Goal: Task Accomplishment & Management: Manage account settings

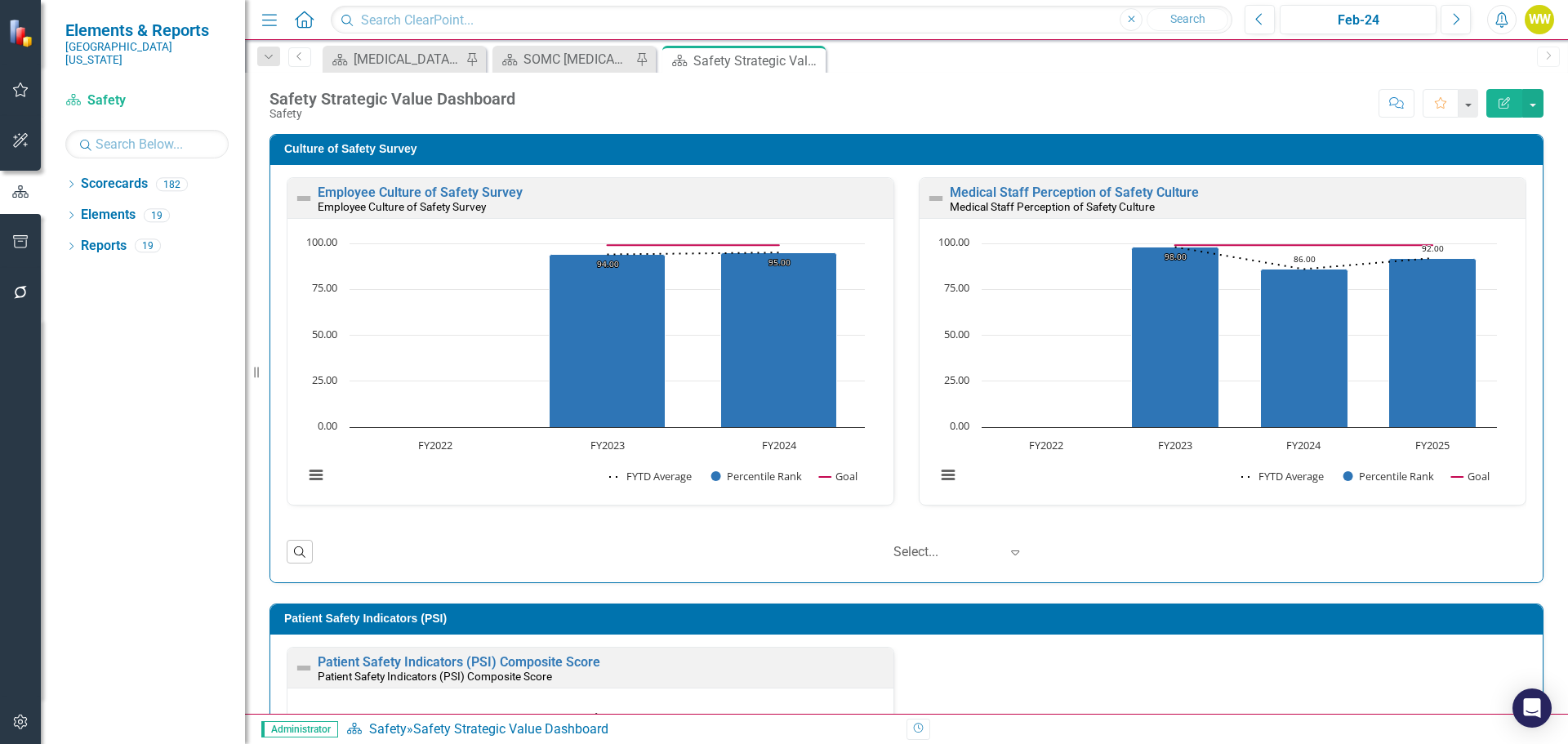
click at [27, 95] on icon "button" at bounding box center [21, 90] width 17 height 13
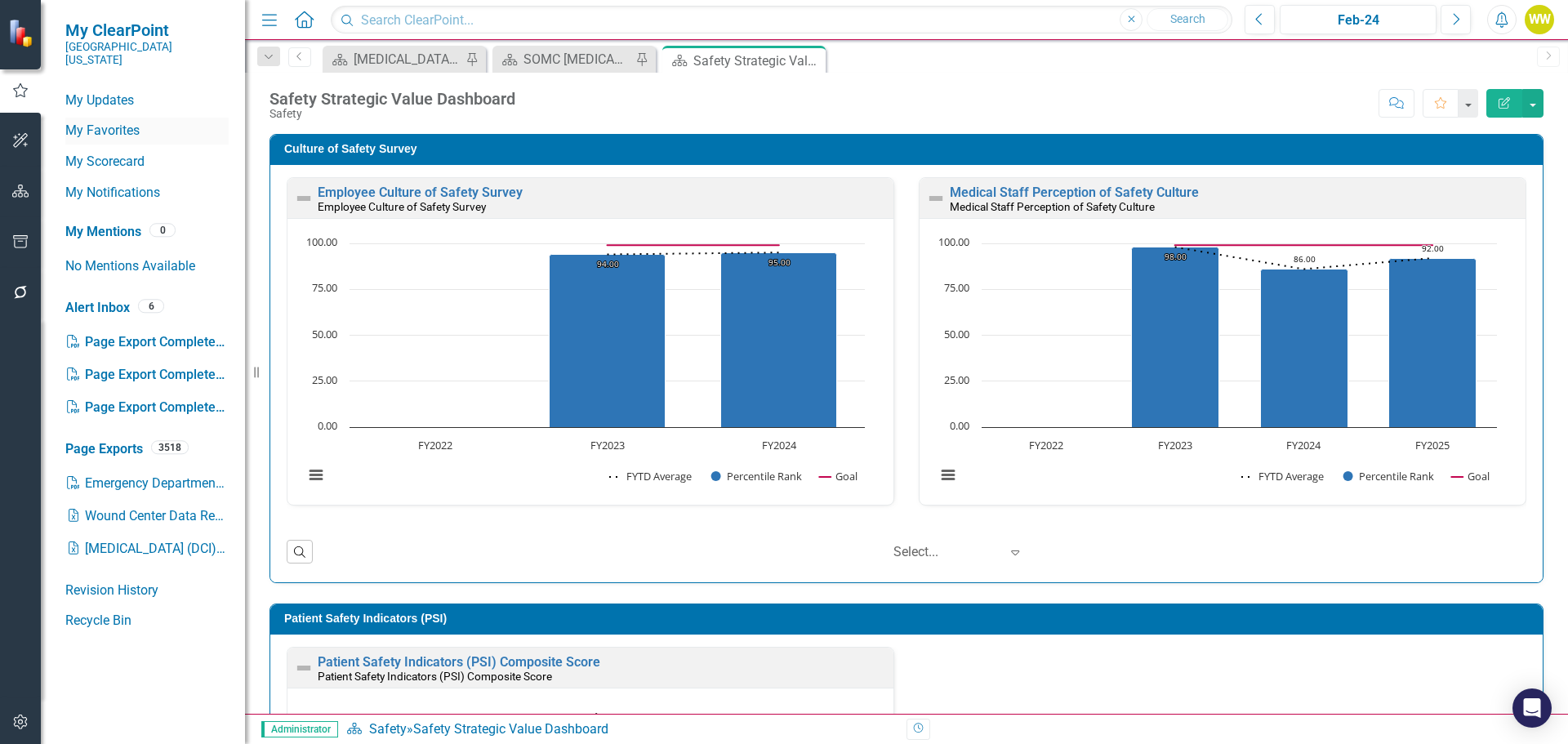
click at [130, 123] on link "My Favorites" at bounding box center [146, 131] width 163 height 19
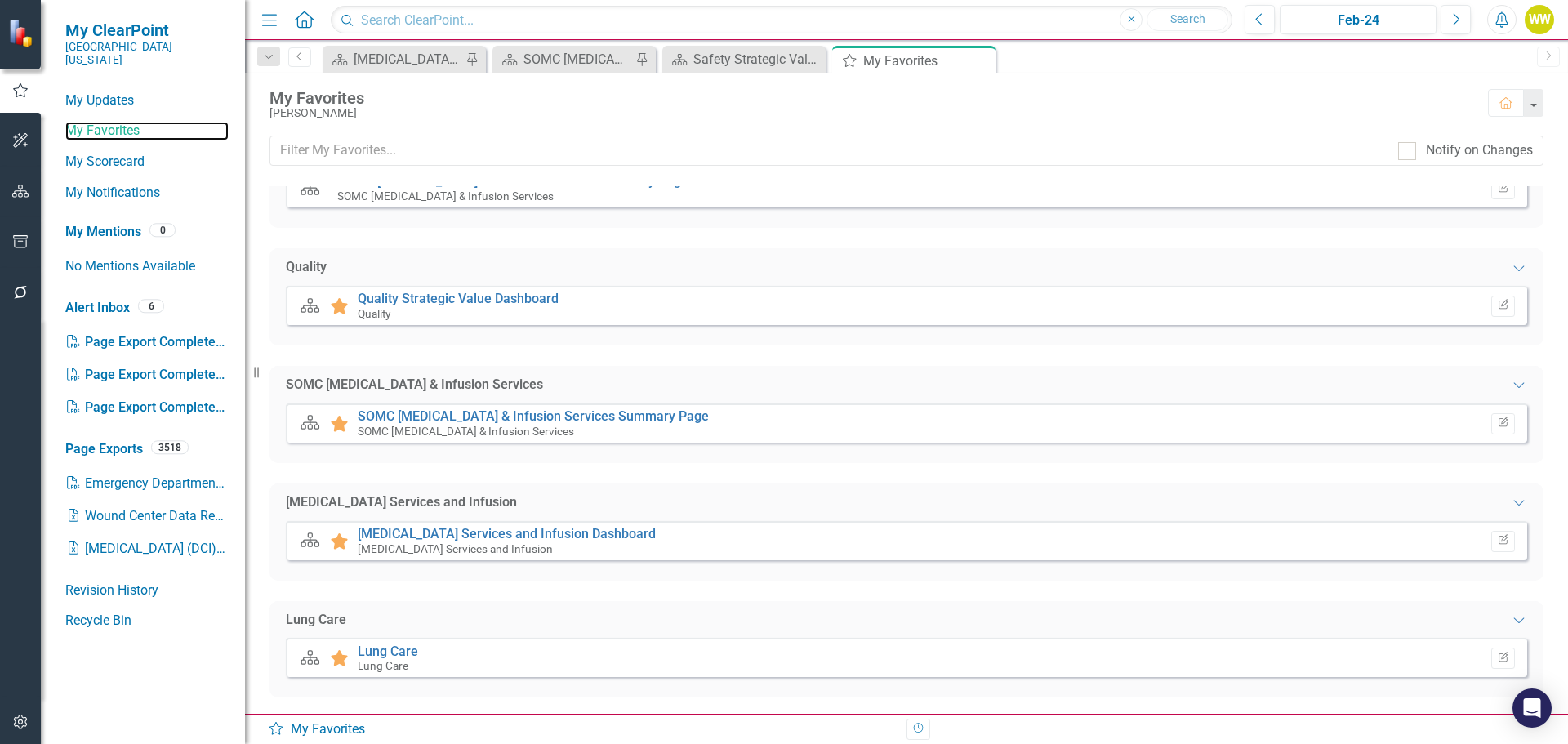
scroll to position [163, 0]
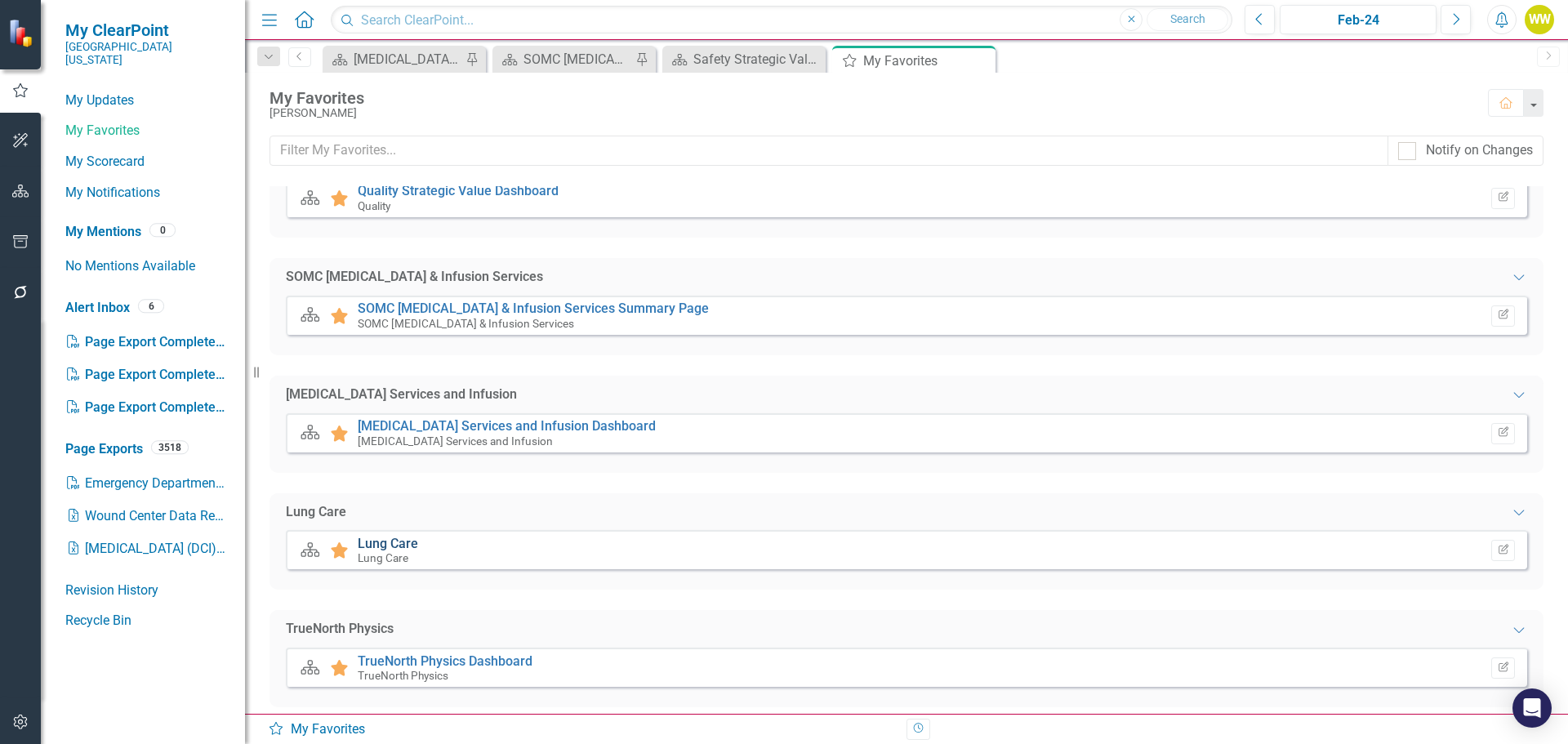
click at [403, 545] on link "Lung Care" at bounding box center [388, 543] width 60 height 15
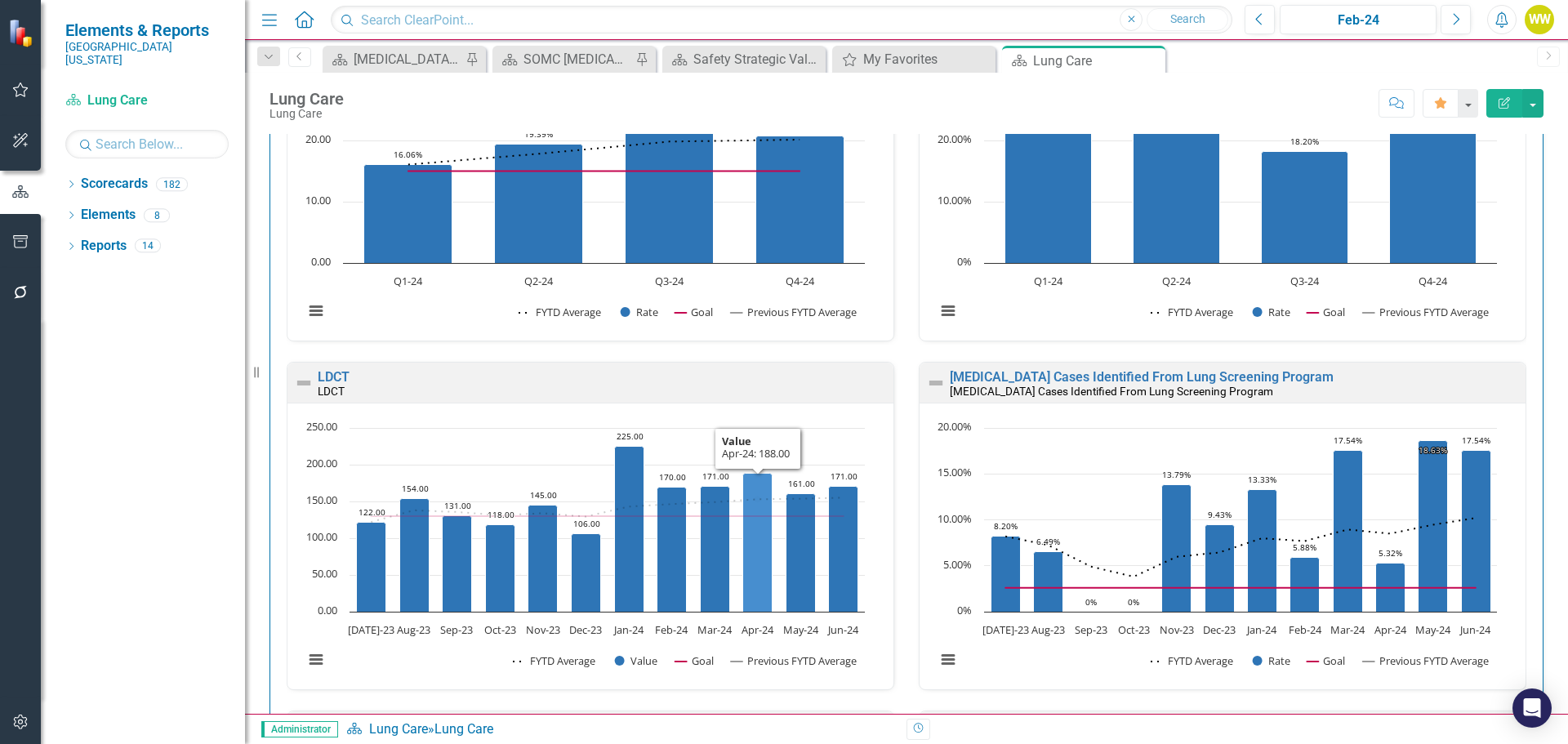
scroll to position [245, 0]
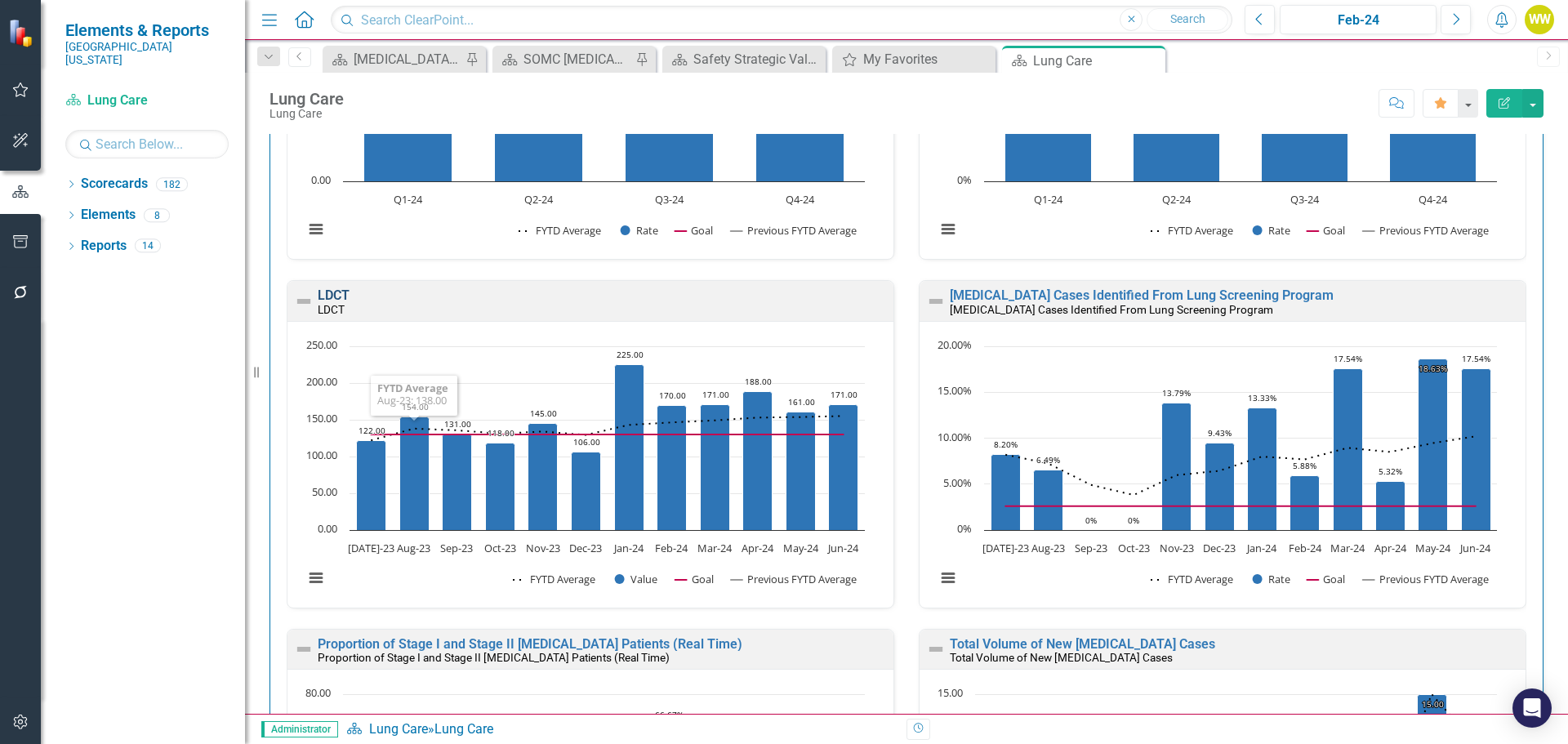
click at [344, 294] on link "LDCT" at bounding box center [334, 295] width 32 height 15
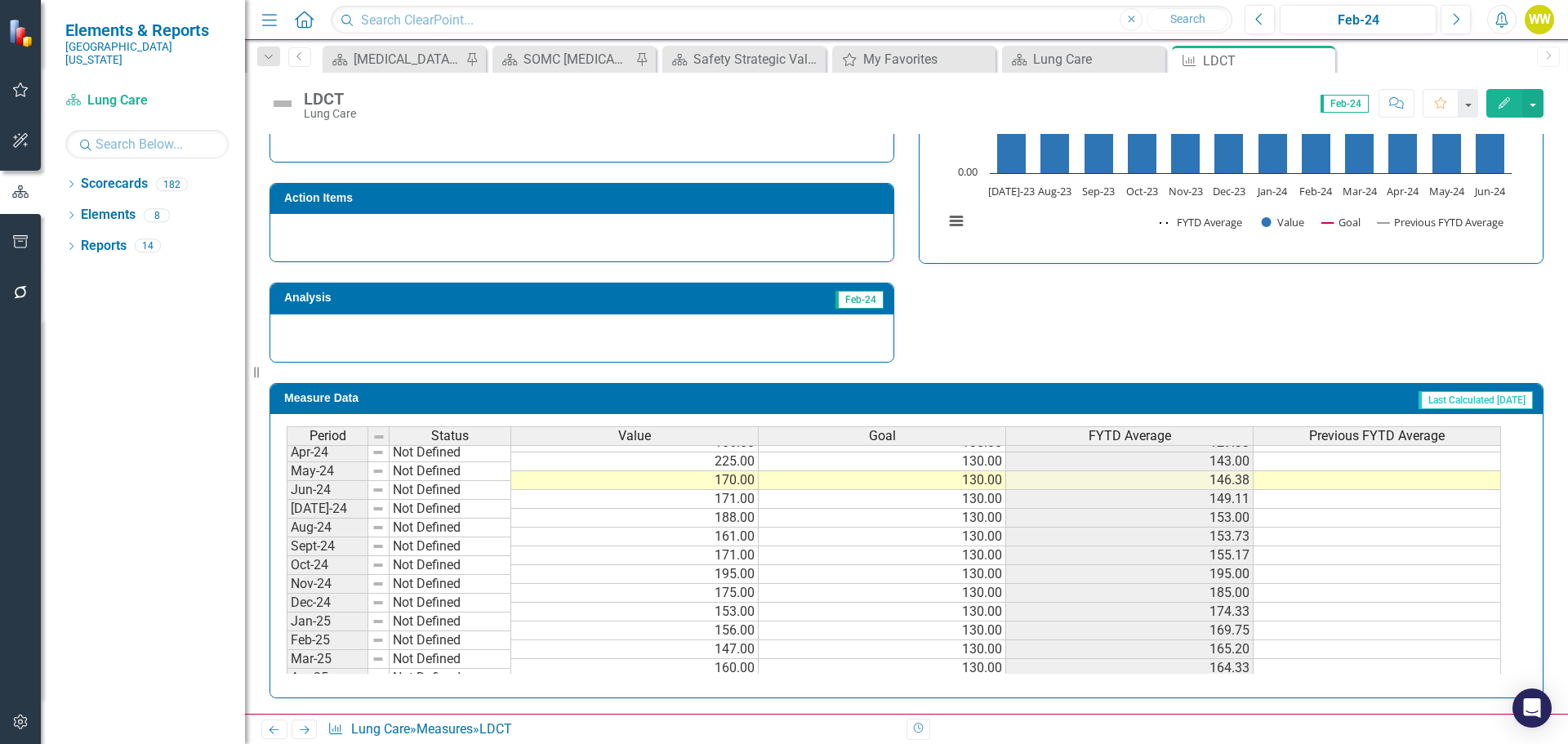
scroll to position [675, 0]
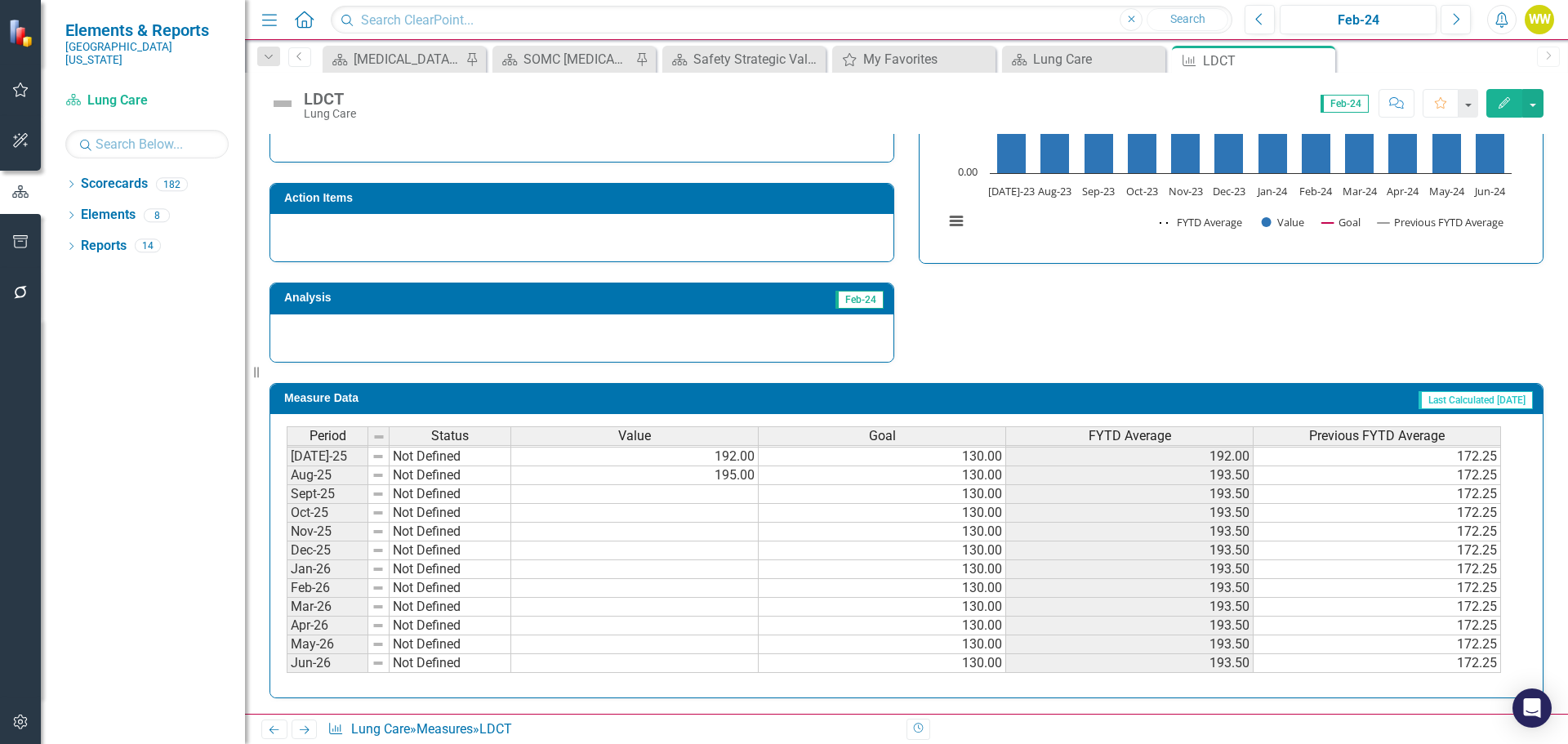
click at [287, 505] on div "Period Status Value Goal FYTD Average Previous FYTD Average Dec-23 Not Defined …" at bounding box center [287, 371] width 0 height 602
click at [728, 492] on td at bounding box center [635, 495] width 247 height 19
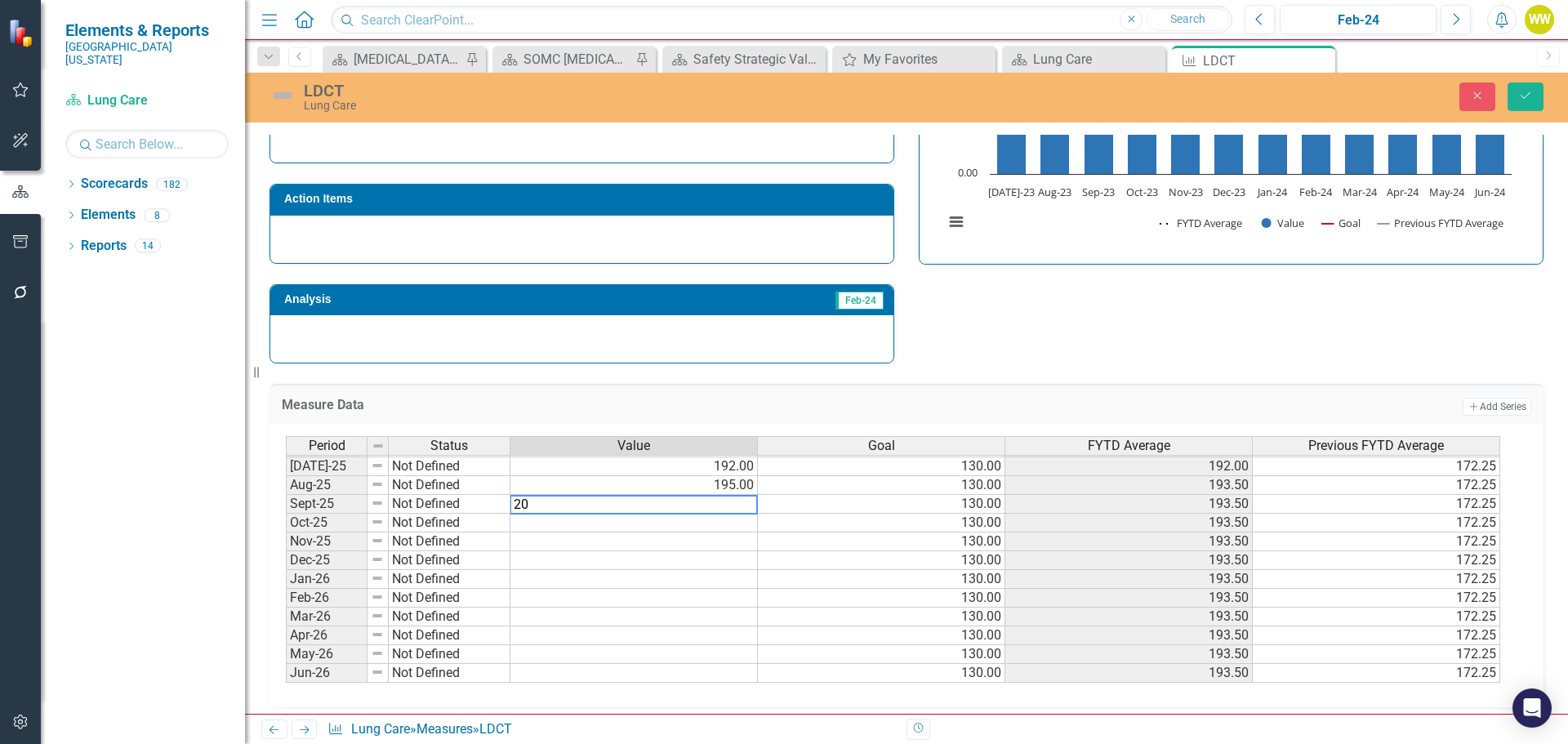
type textarea "206"
click at [1515, 93] on button "Save" at bounding box center [1526, 96] width 36 height 28
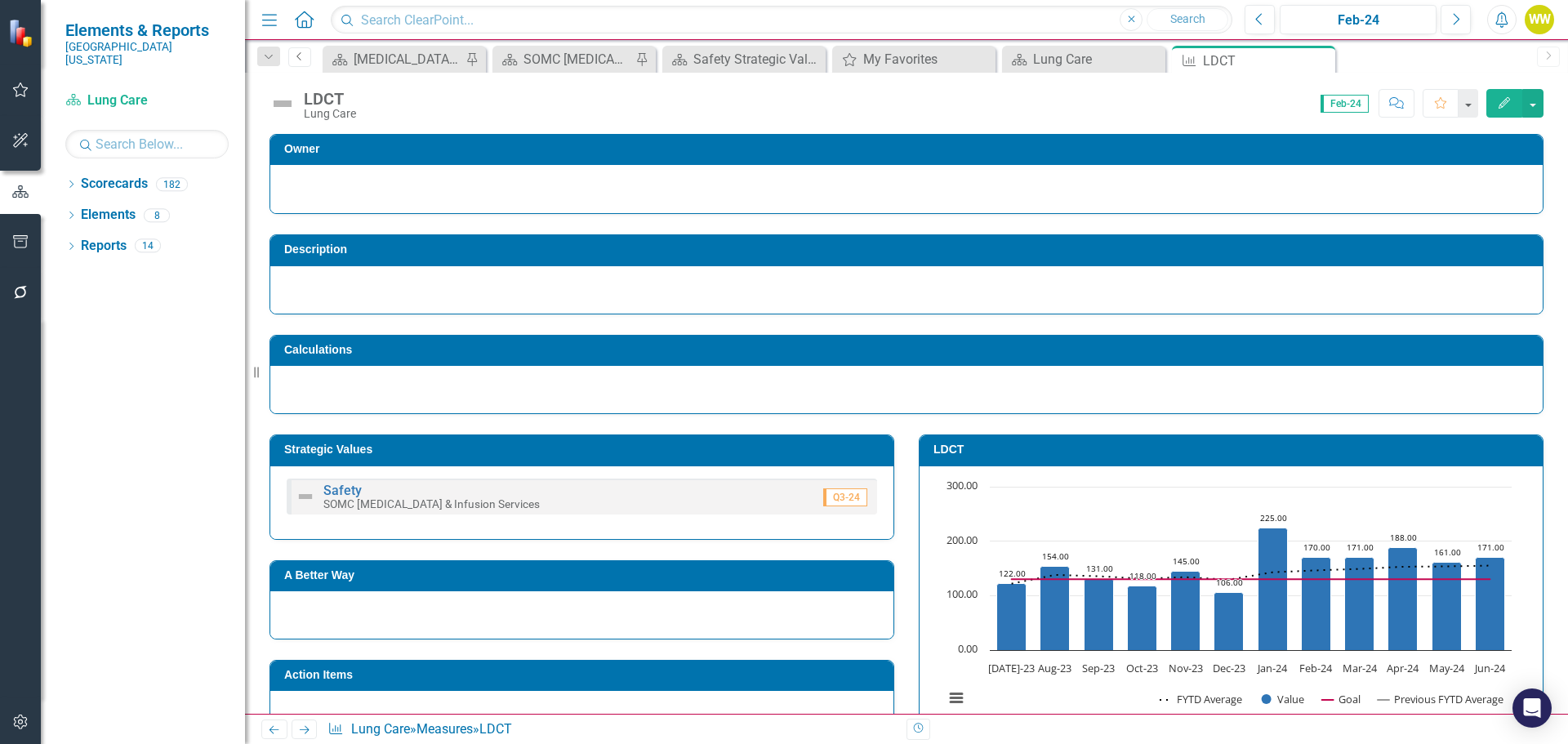
click at [302, 61] on link "Previous" at bounding box center [299, 57] width 23 height 20
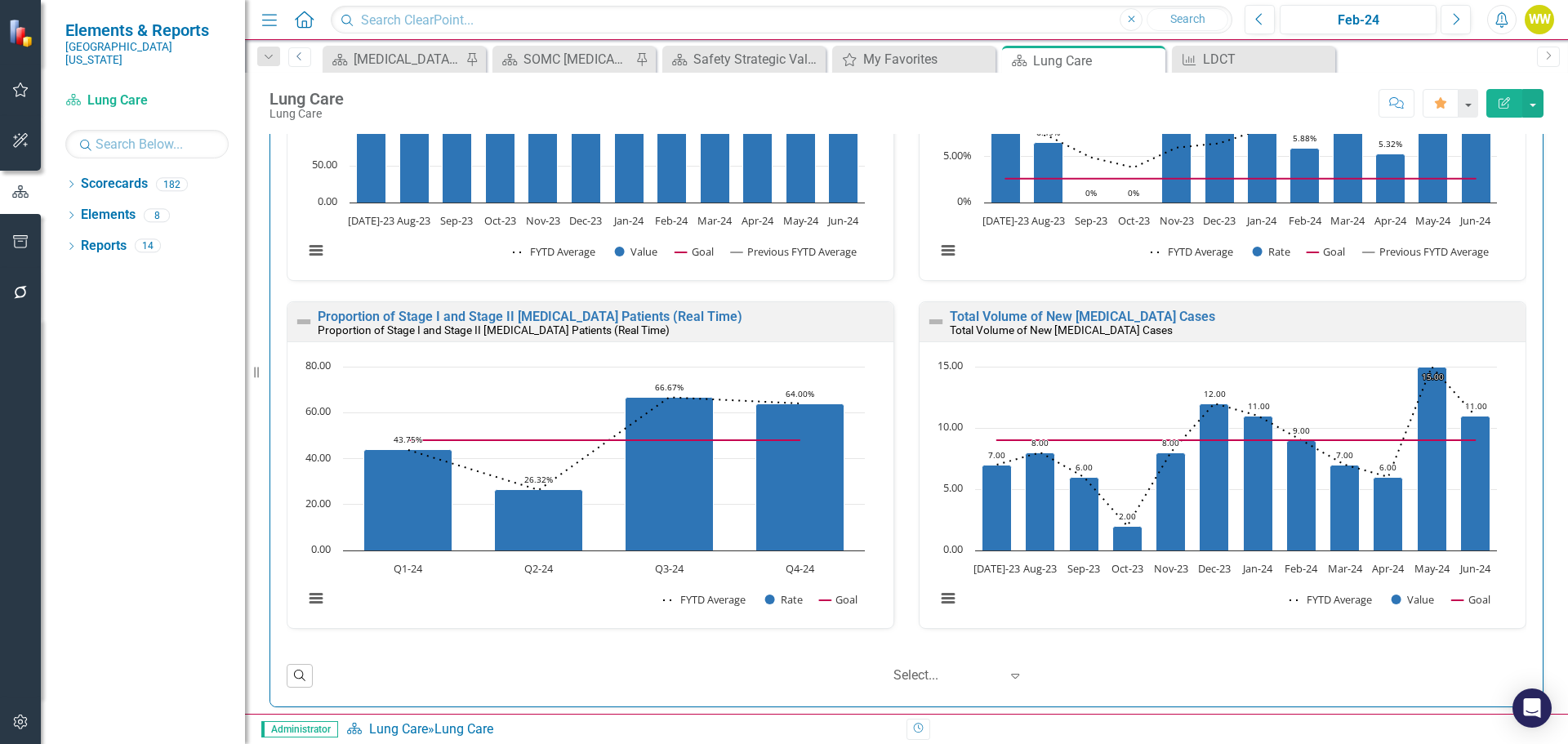
scroll to position [583, 0]
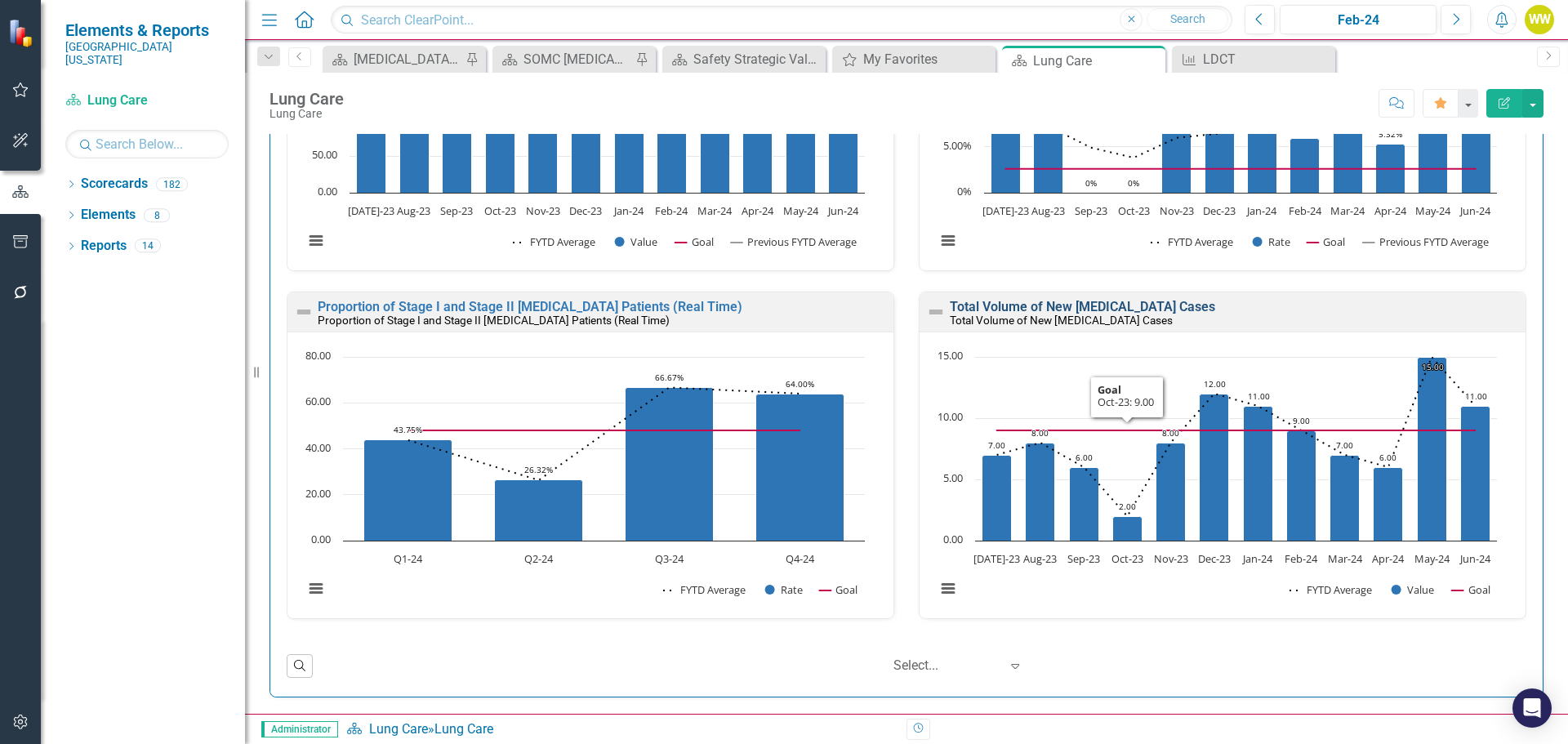
click at [1117, 310] on link "Total Volume of New [MEDICAL_DATA] Cases" at bounding box center [1082, 307] width 265 height 15
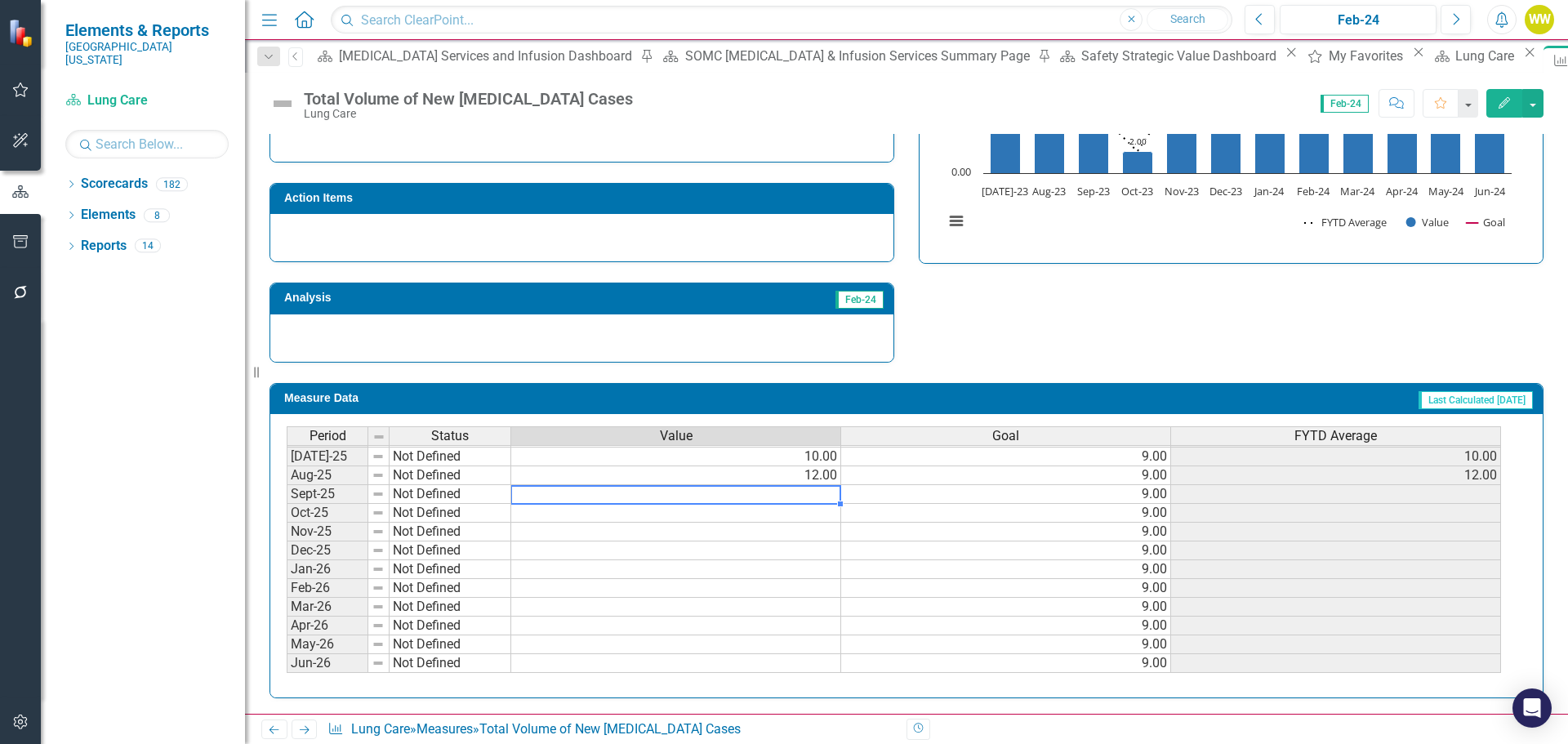
click at [820, 501] on tbody "Jun-24 Not Defined 11.00 9.00 11.00 [DATE]-24 Not Defined 8.00 9.00 8.00 Aug-24…" at bounding box center [894, 438] width 1214 height 470
type textarea "9"
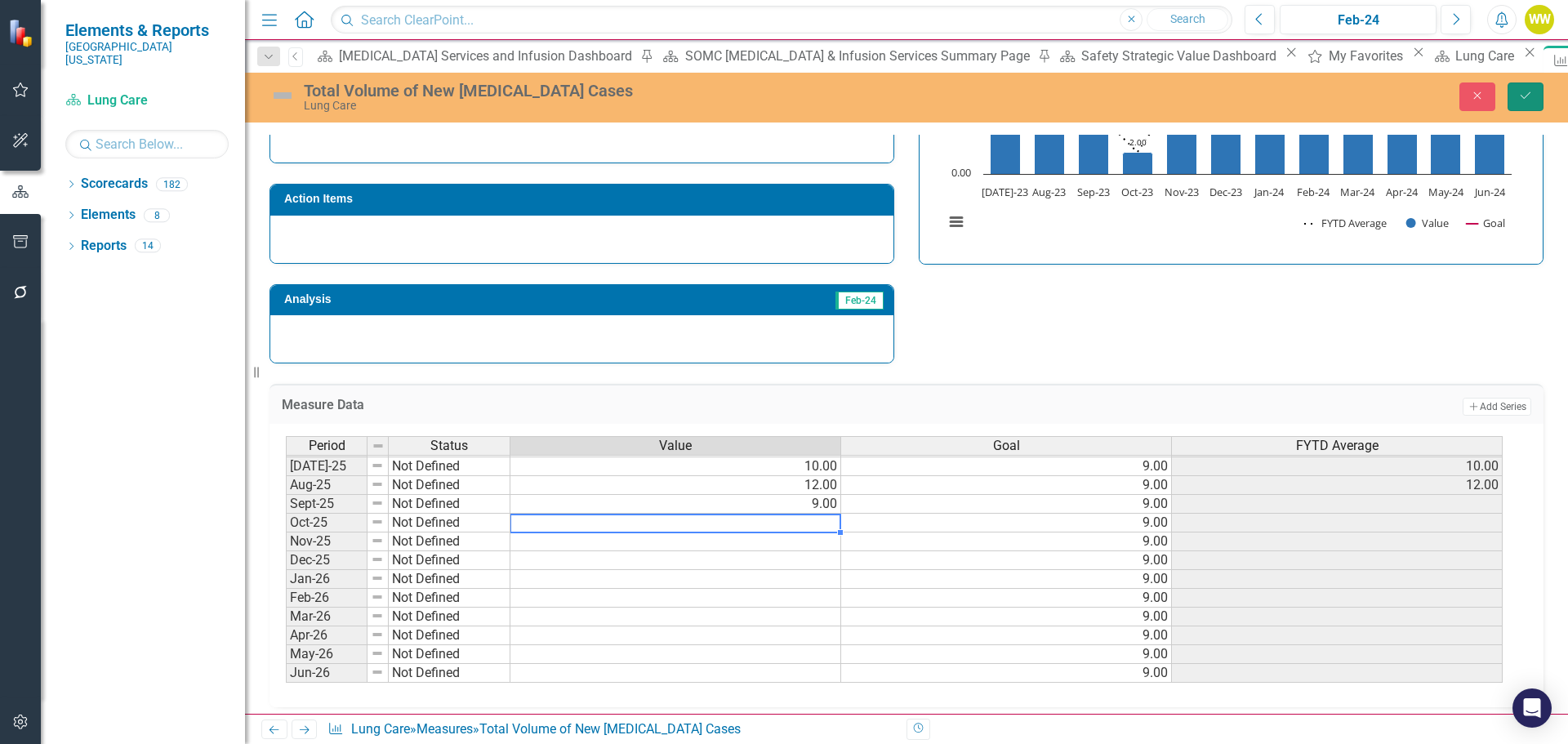
click at [1528, 100] on icon "Save" at bounding box center [1526, 95] width 15 height 11
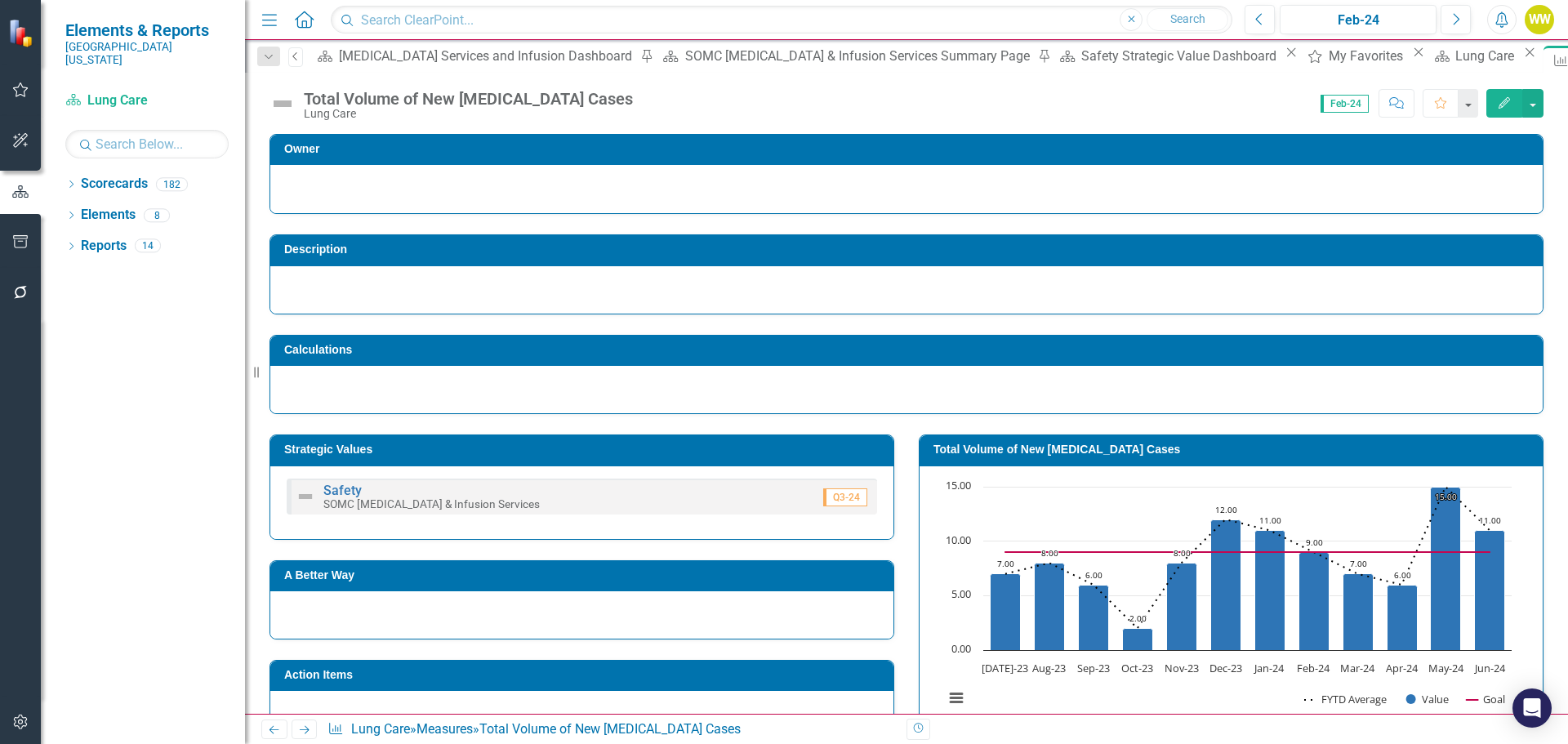
click at [302, 58] on icon "Previous" at bounding box center [295, 56] width 13 height 9
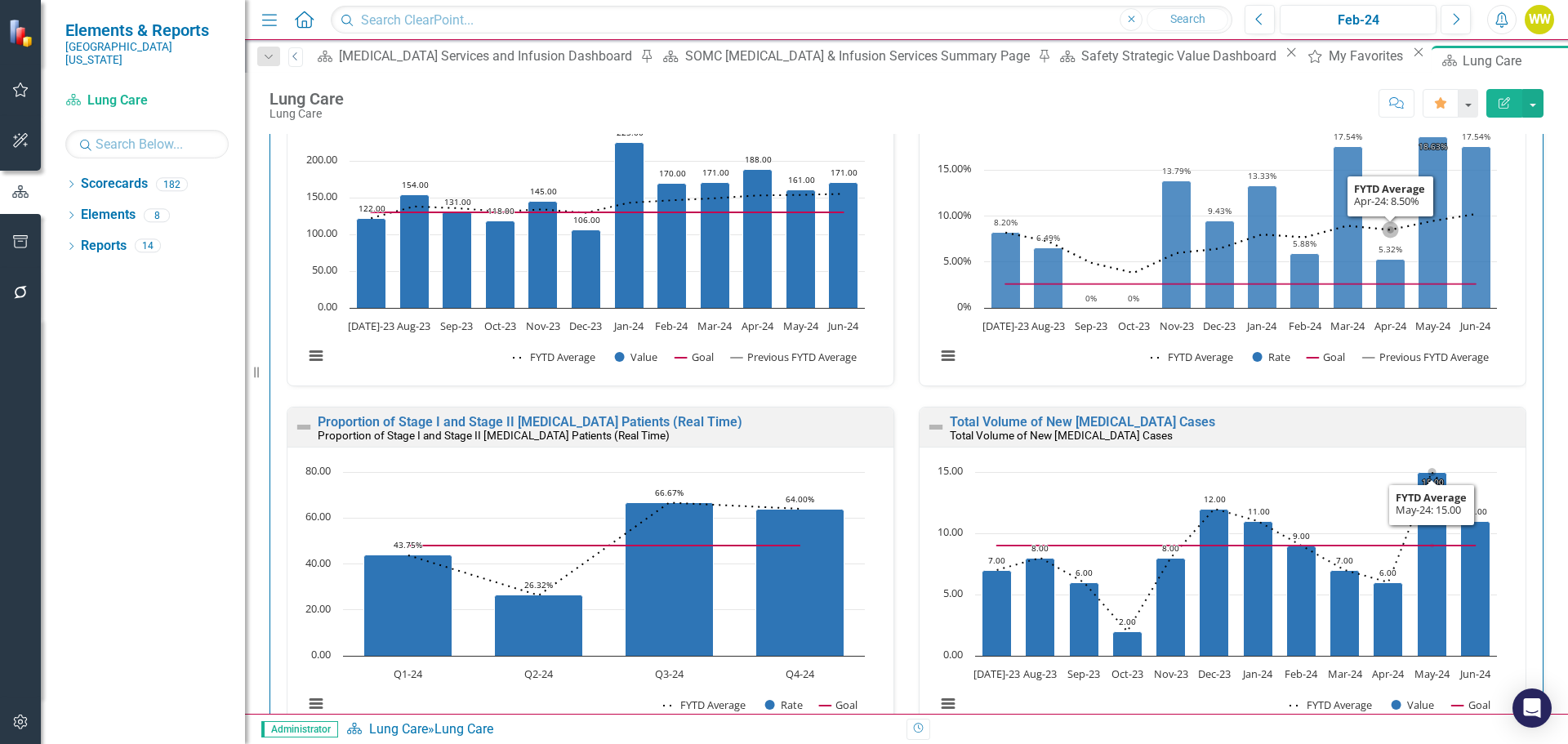
scroll to position [327, 0]
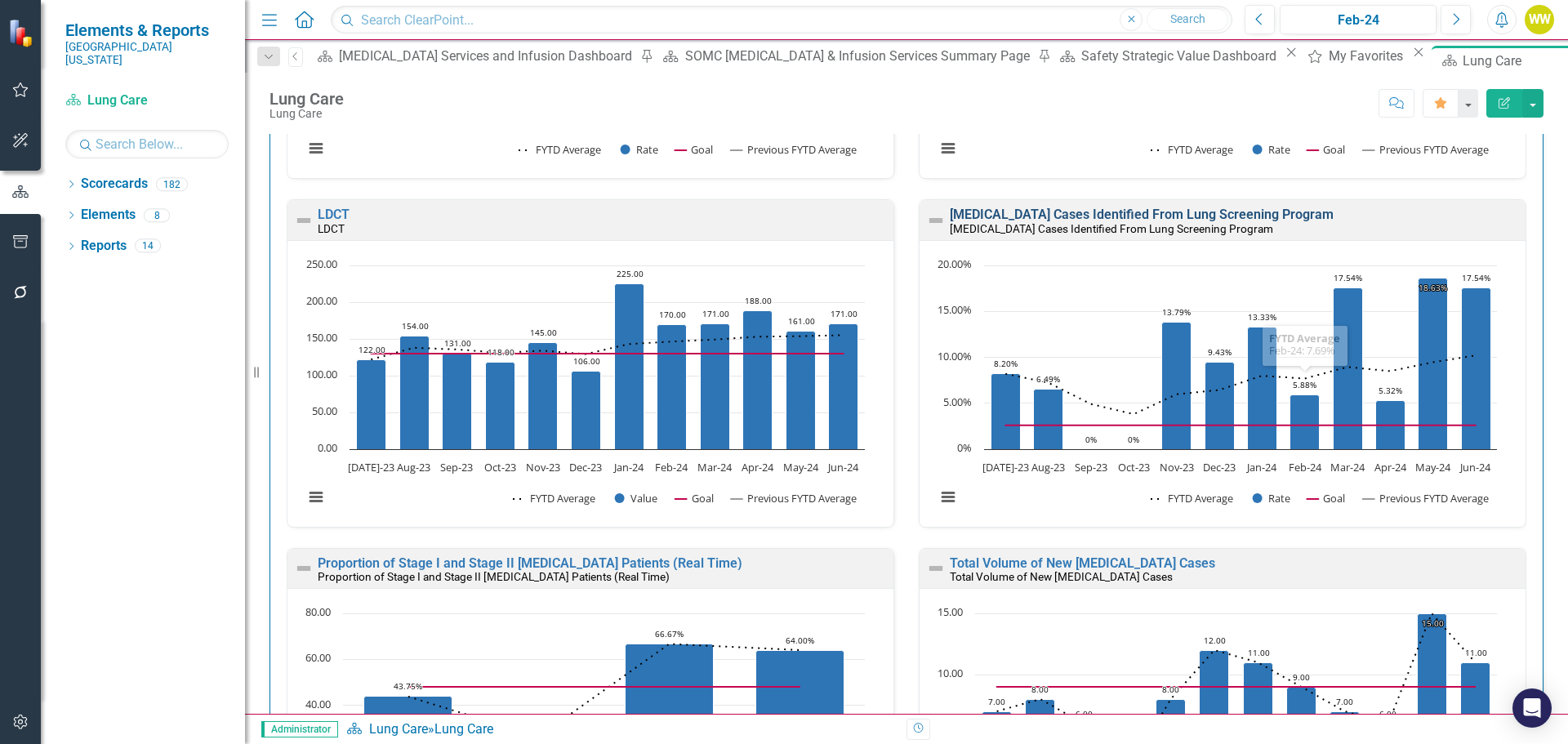
click at [1273, 221] on link "[MEDICAL_DATA] Cases Identified From Lung Screening Program" at bounding box center [1141, 214] width 384 height 15
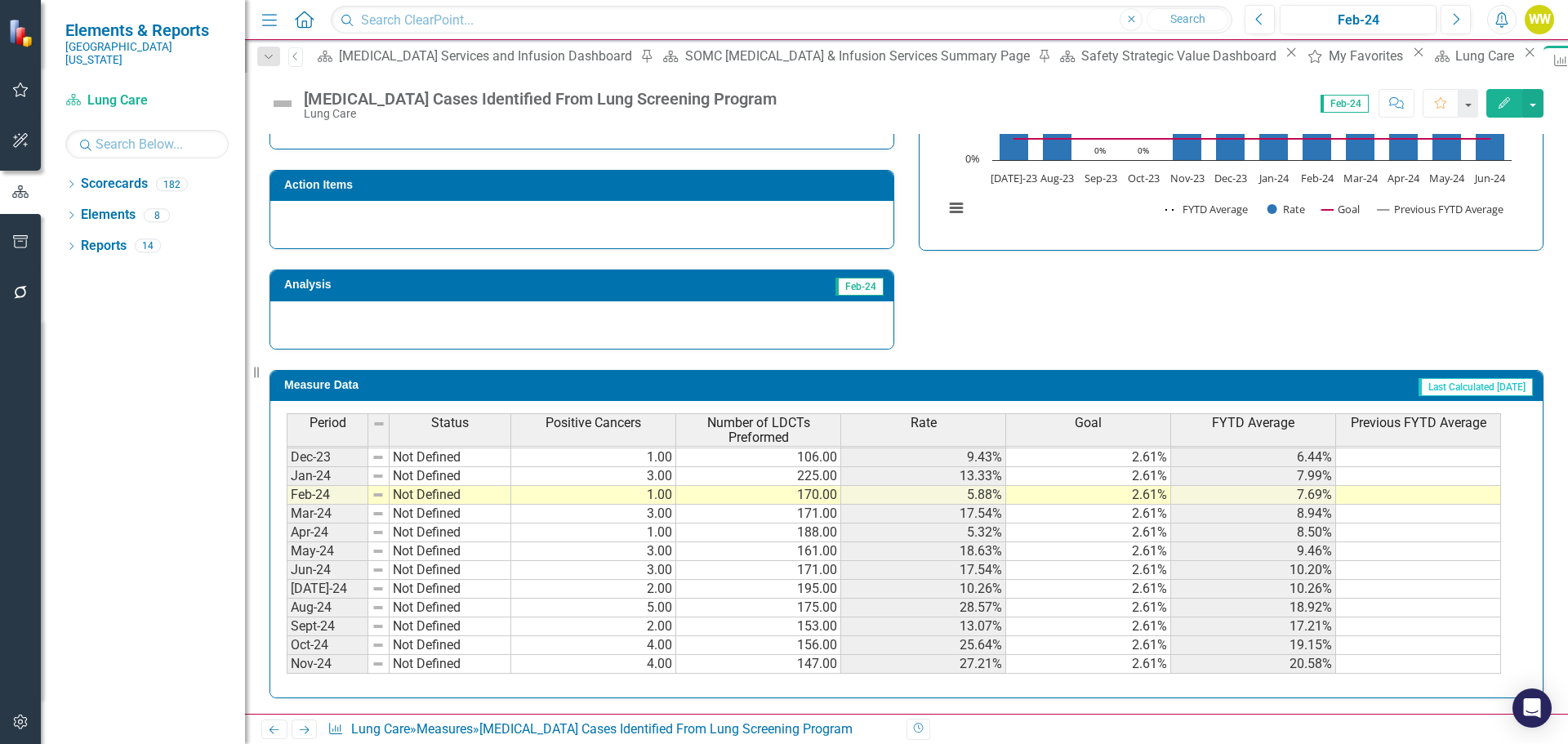
scroll to position [488, 0]
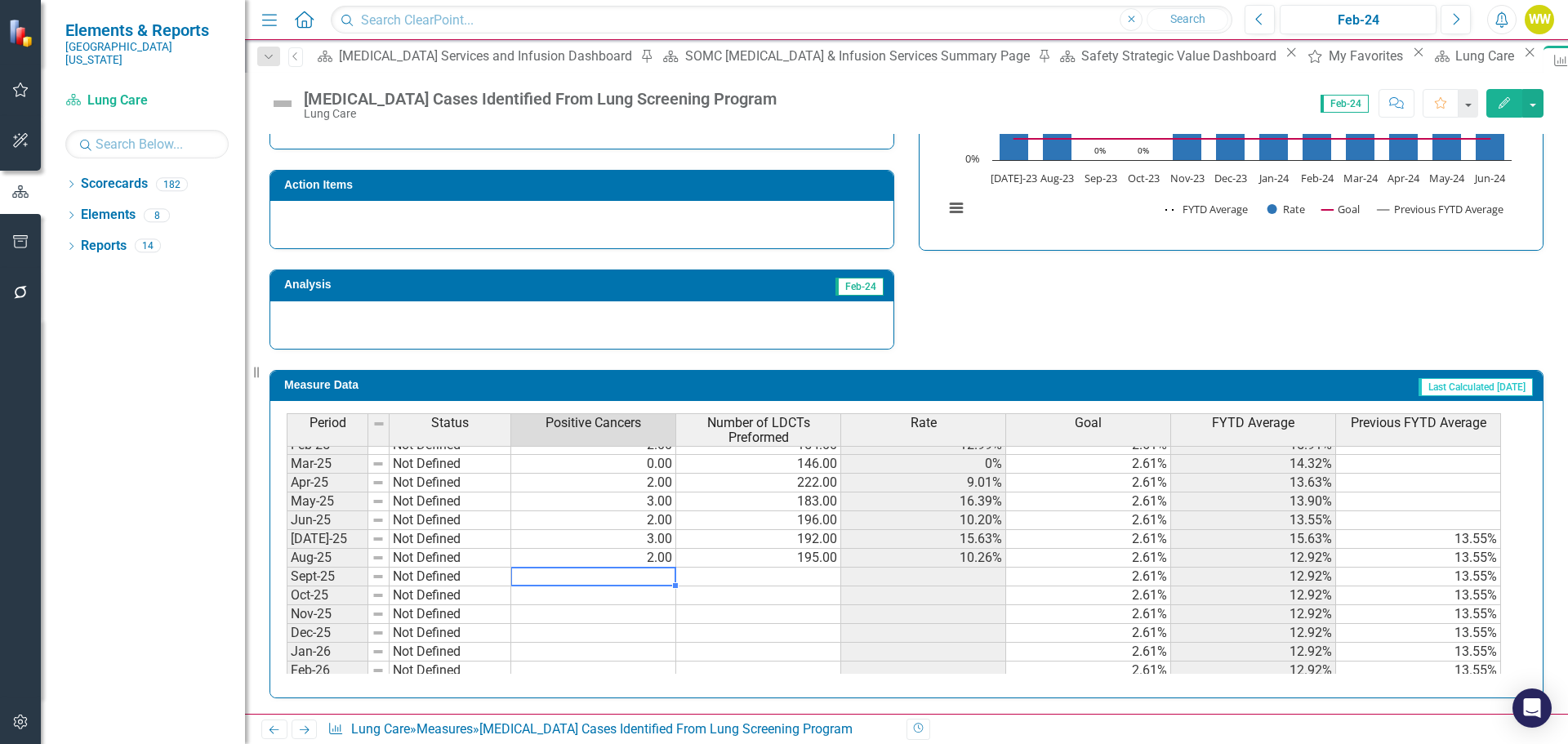
click at [660, 578] on tbody "Mar-24 Not Defined 3.00 171.00 17.54% 2.61% 8.94% Apr-24 Not Defined 1.00 188.0…" at bounding box center [894, 492] width 1214 height 527
type textarea "0"
